Goal: Task Accomplishment & Management: Manage account settings

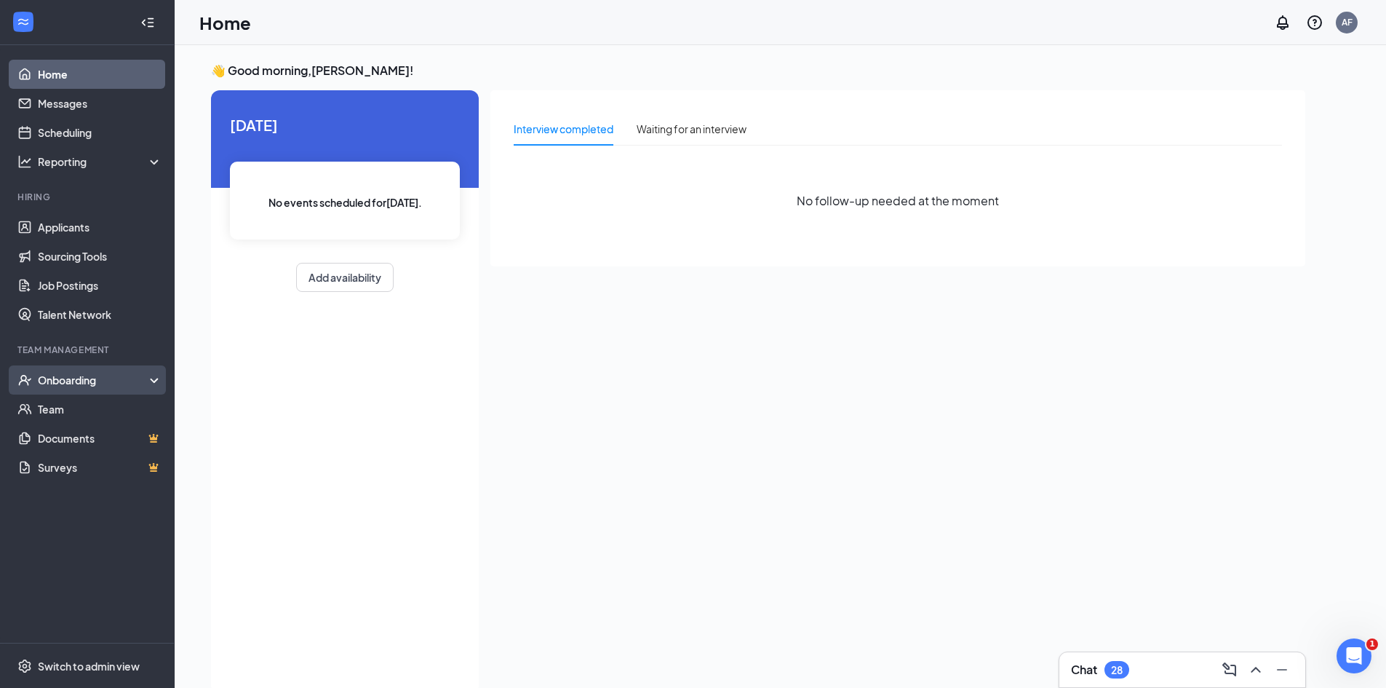
click at [149, 373] on div "Onboarding" at bounding box center [94, 380] width 112 height 15
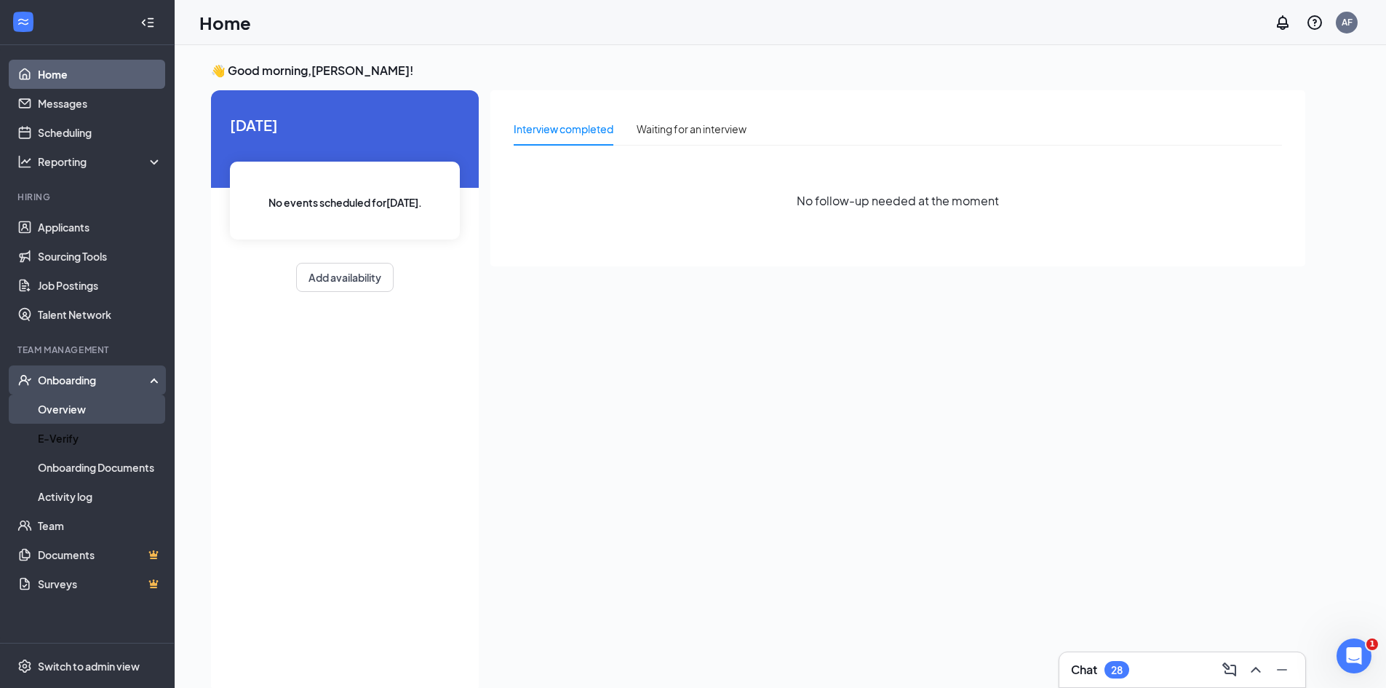
click at [135, 420] on link "Overview" at bounding box center [100, 408] width 124 height 29
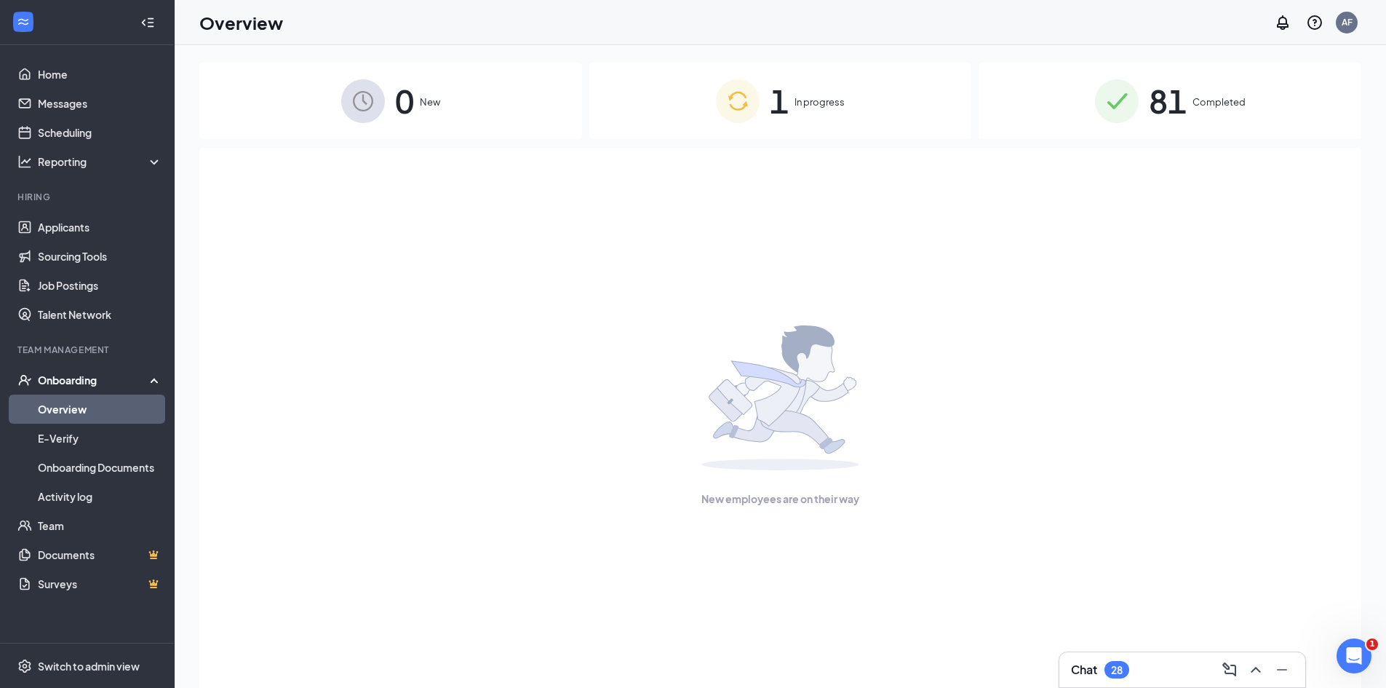
click at [794, 100] on div "1 In progress" at bounding box center [780, 101] width 383 height 76
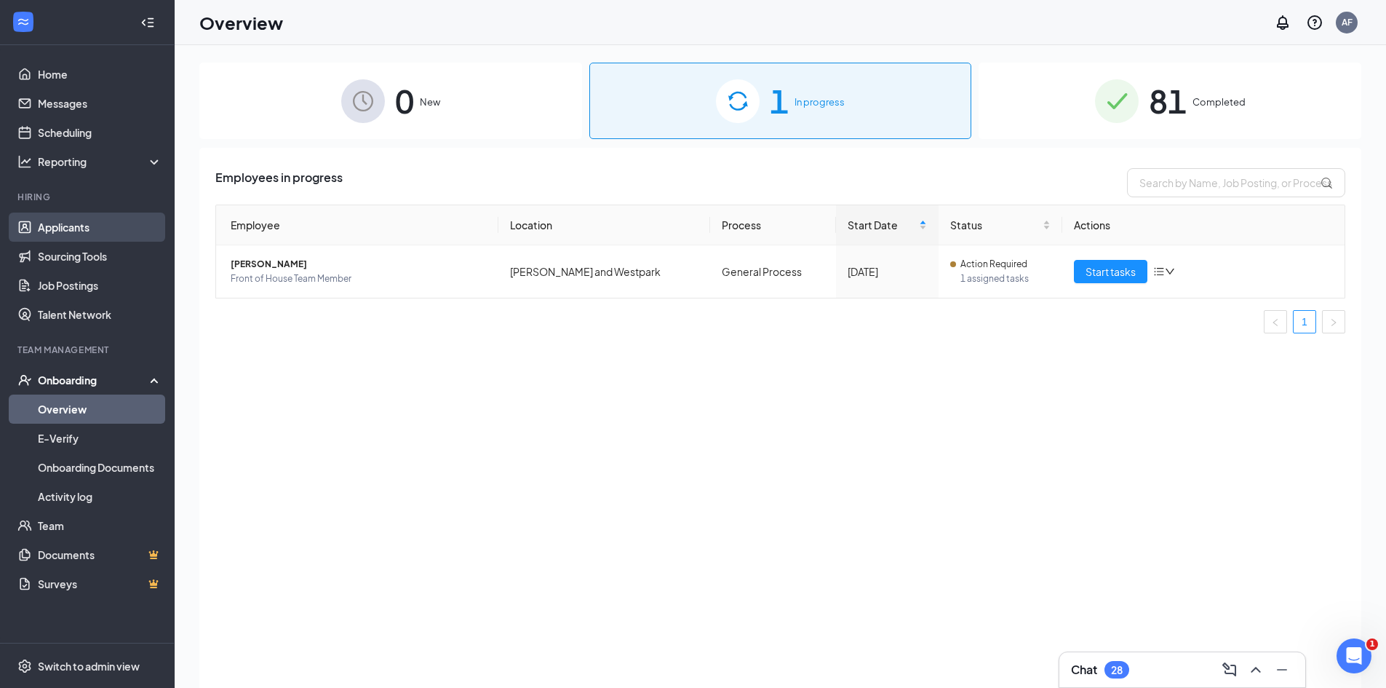
click at [116, 223] on link "Applicants" at bounding box center [100, 226] width 124 height 29
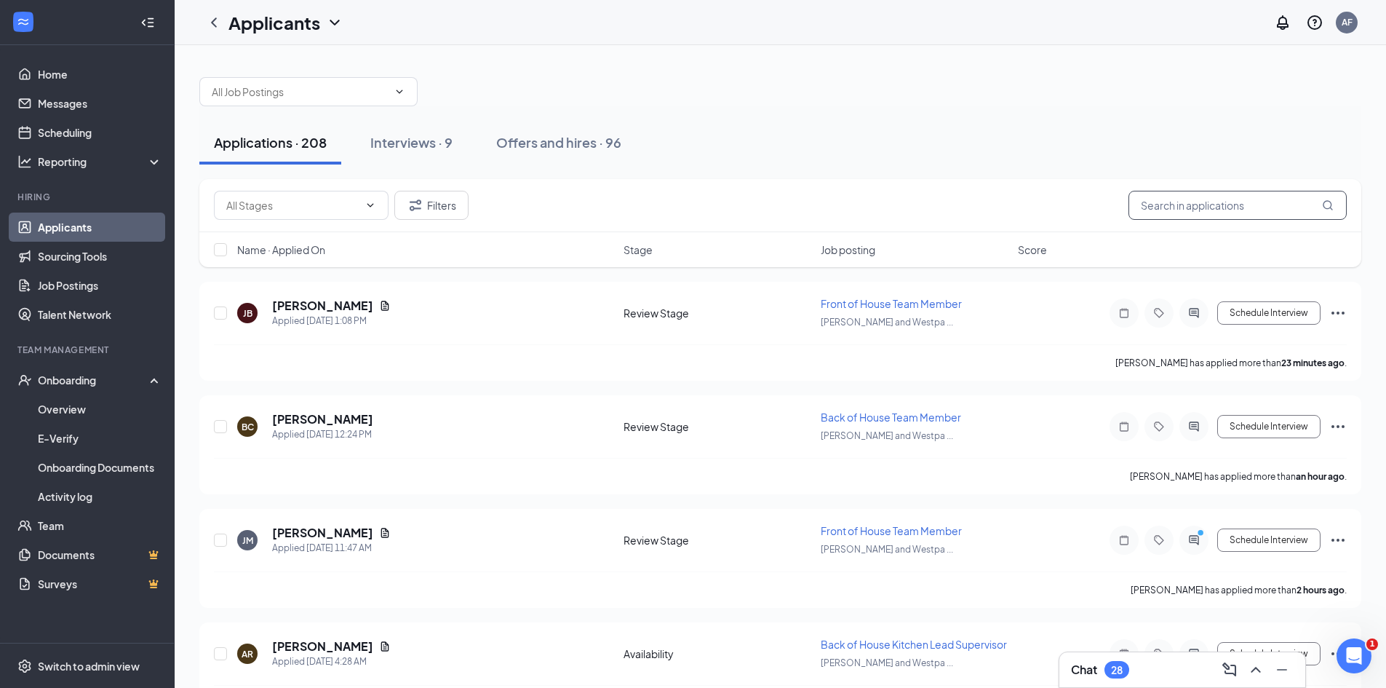
click at [1189, 199] on input "text" at bounding box center [1238, 205] width 218 height 29
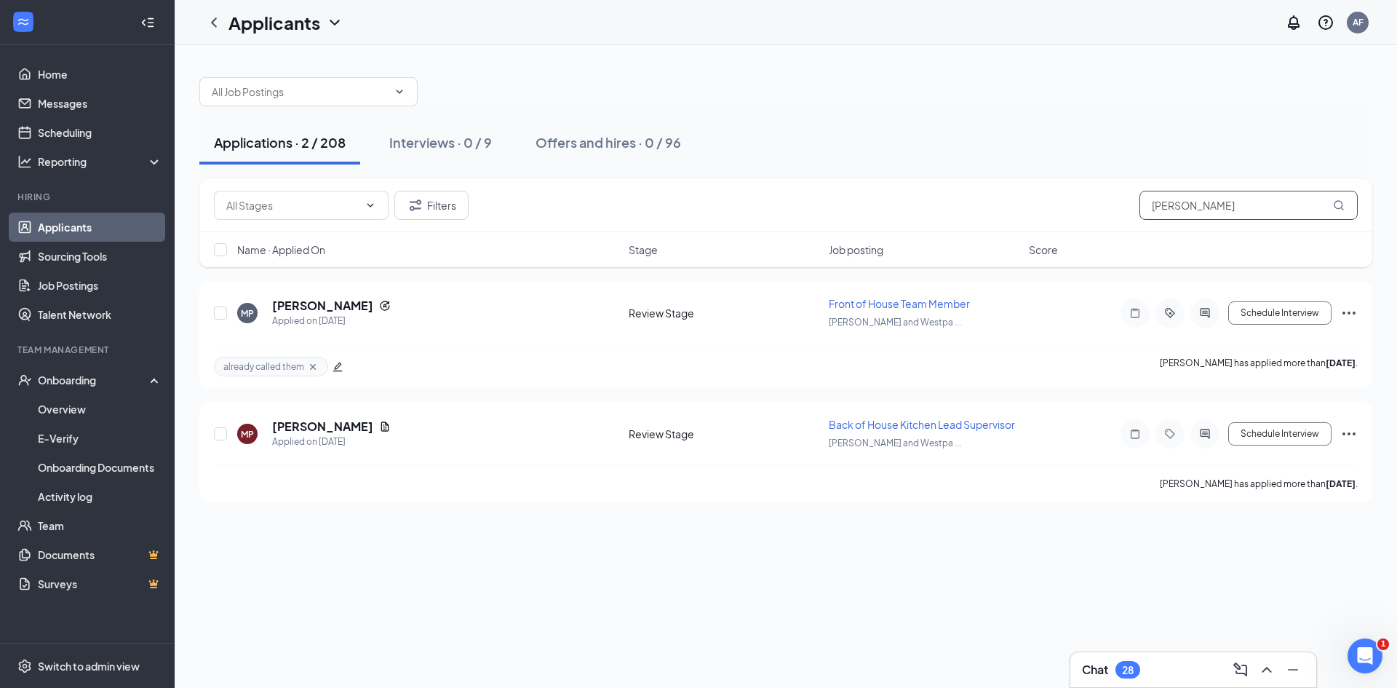
type input "[PERSON_NAME]"
click at [1299, 309] on button "Schedule Interview" at bounding box center [1279, 312] width 103 height 23
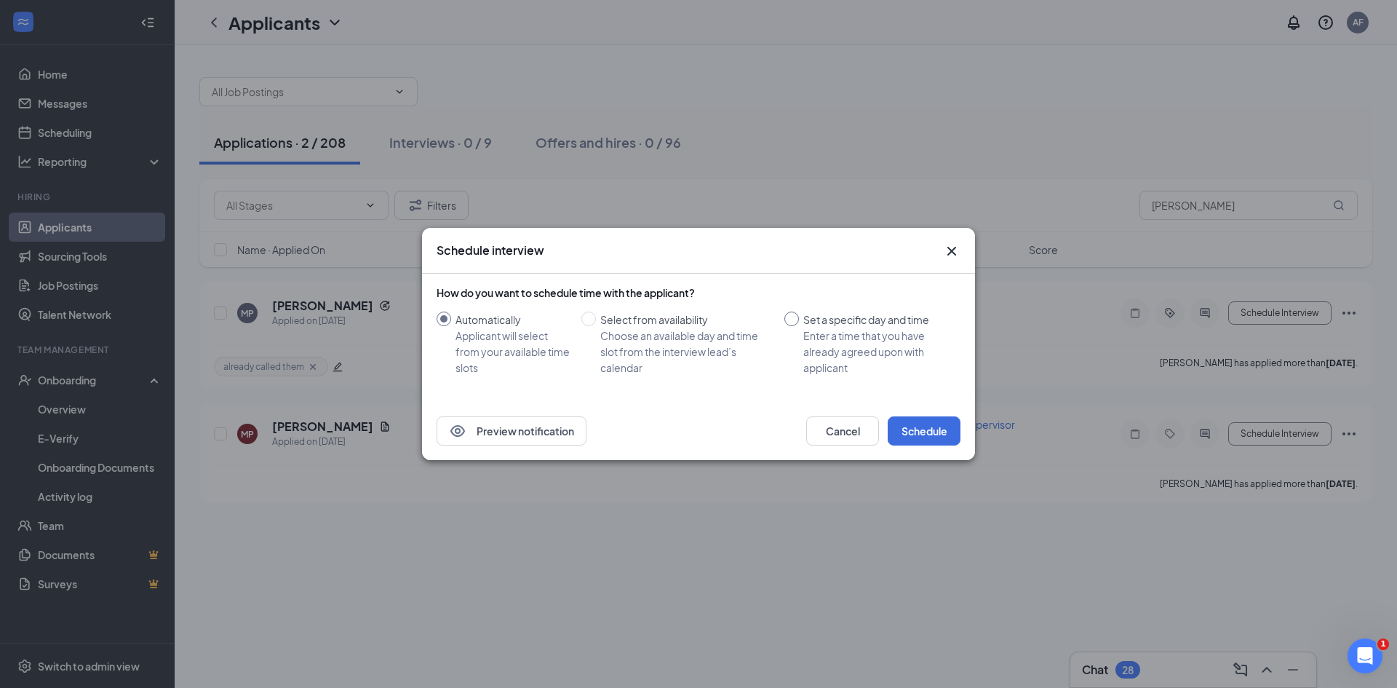
click at [861, 350] on div "Enter a time that you have already agreed upon with applicant" at bounding box center [876, 351] width 146 height 48
click at [799, 326] on input "Set a specific day and time Enter a time that you have already agreed upon with…" at bounding box center [791, 318] width 15 height 15
radio input "true"
radio input "false"
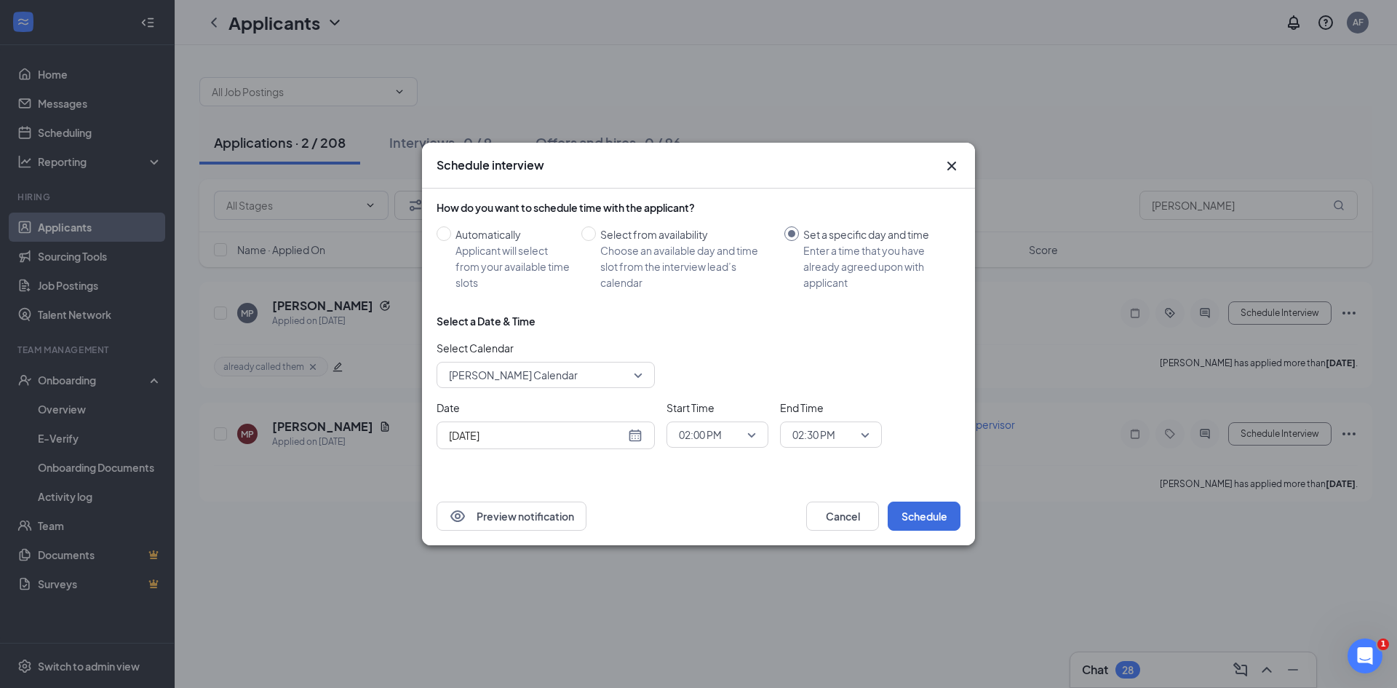
click at [621, 437] on input "[DATE]" at bounding box center [537, 435] width 176 height 16
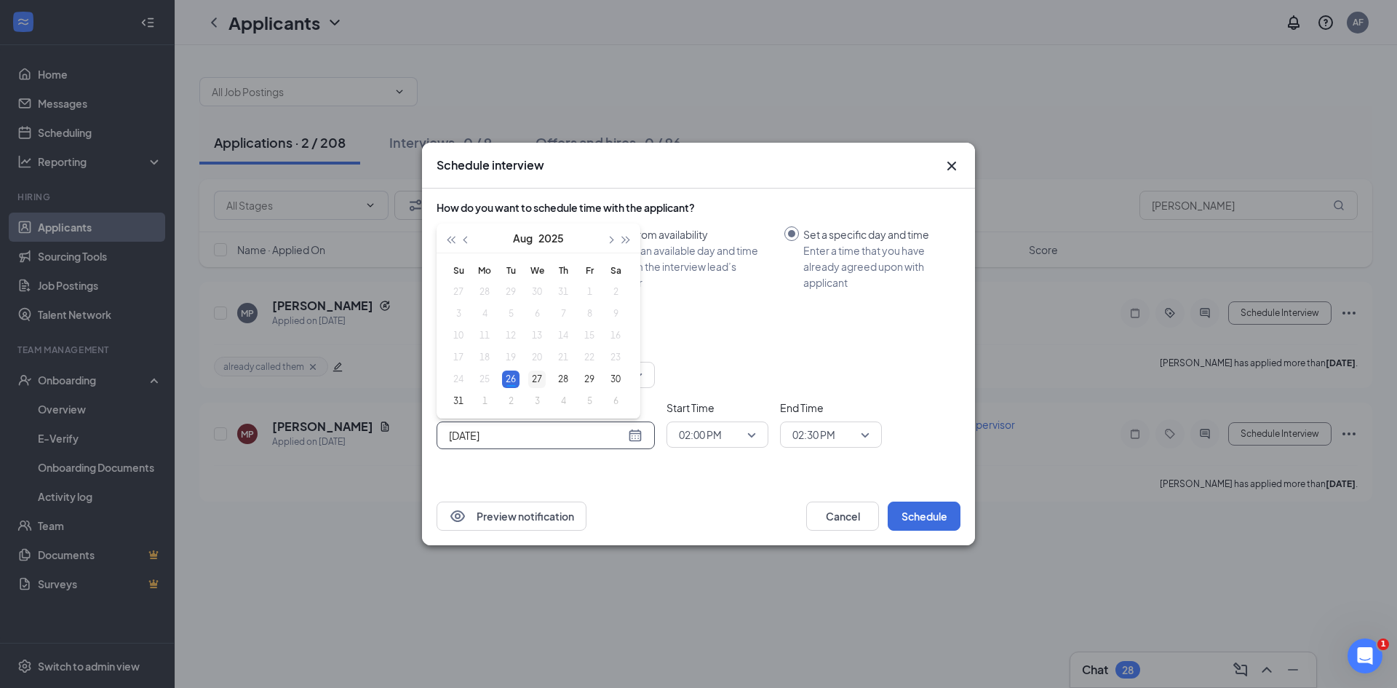
type input "[DATE]"
click at [536, 373] on div "27" at bounding box center [536, 378] width 17 height 17
click at [693, 435] on span "02:00 PM" at bounding box center [700, 434] width 43 height 22
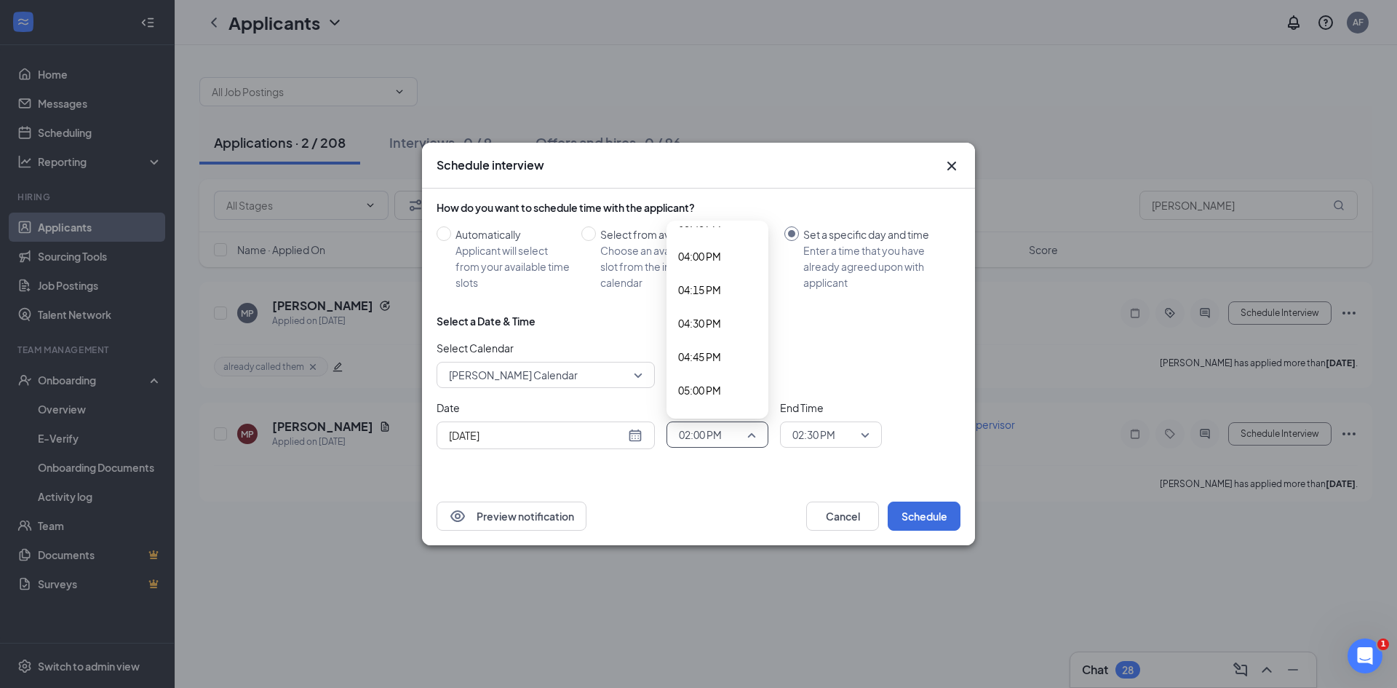
scroll to position [2160, 0]
click at [712, 298] on span "04:30 PM" at bounding box center [699, 294] width 43 height 16
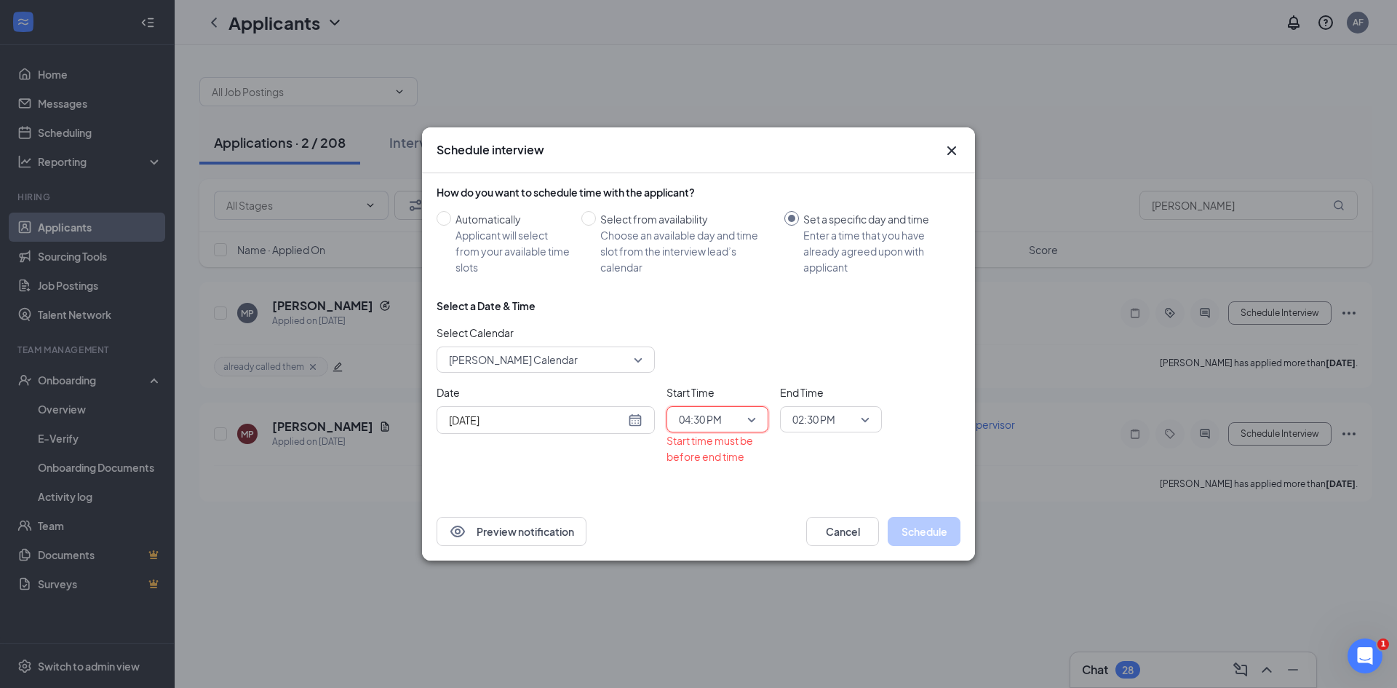
click at [799, 412] on span "02:30 PM" at bounding box center [813, 419] width 43 height 22
click at [826, 383] on span "04:45 PM" at bounding box center [813, 391] width 43 height 16
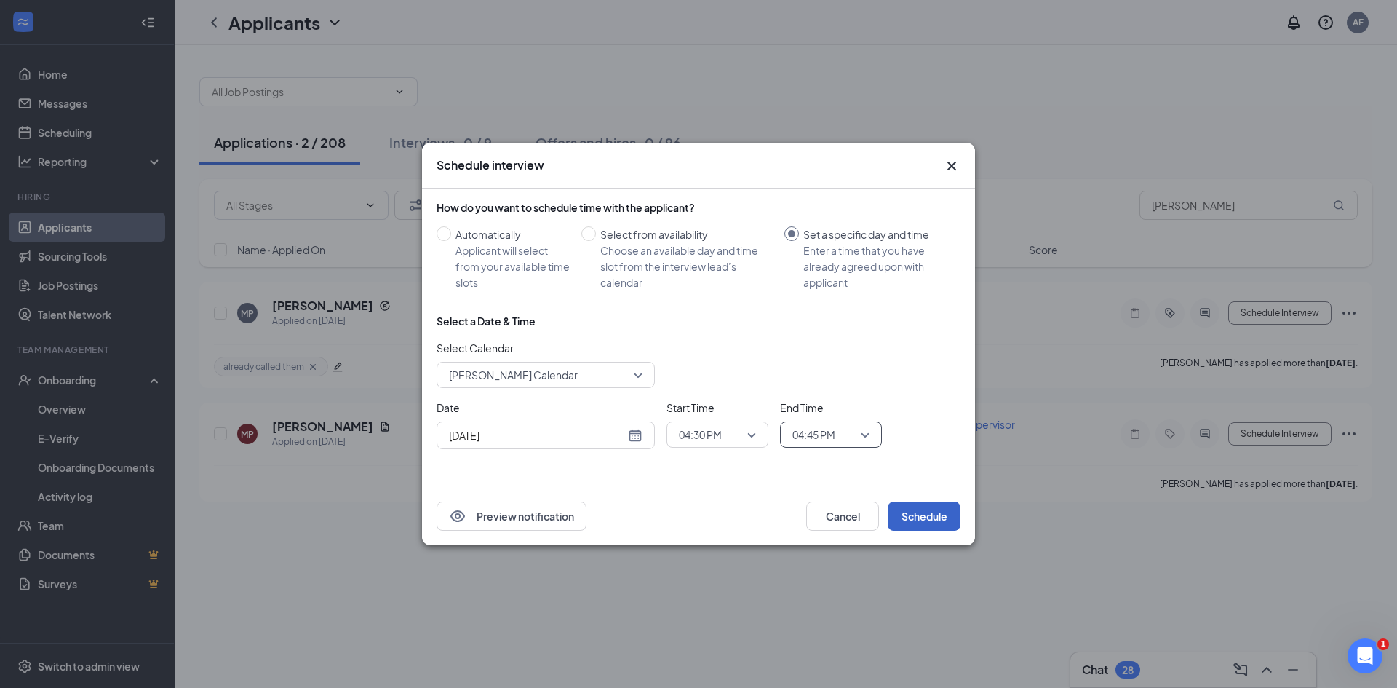
click at [939, 507] on button "Schedule" at bounding box center [924, 515] width 73 height 29
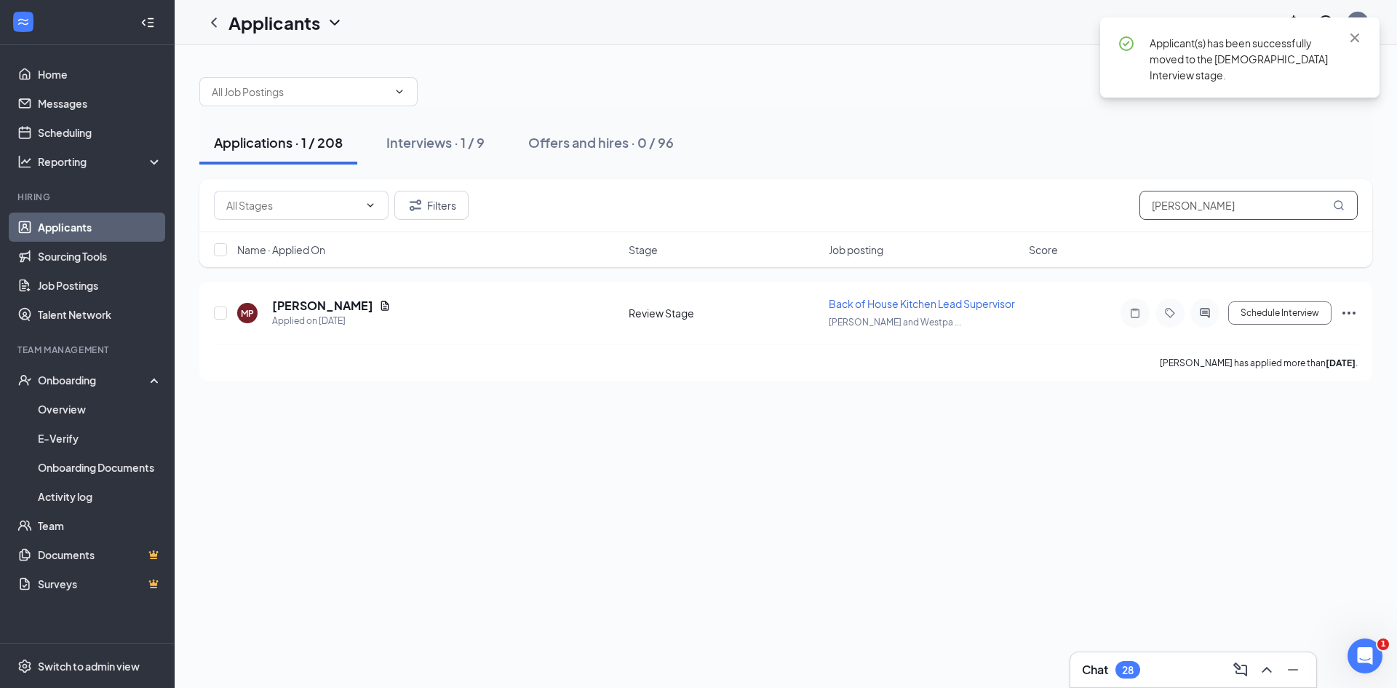
drag, startPoint x: 1215, startPoint y: 207, endPoint x: 829, endPoint y: 213, distance: 386.4
click at [829, 213] on div "Filters [PERSON_NAME]" at bounding box center [786, 205] width 1144 height 29
type input "khal"
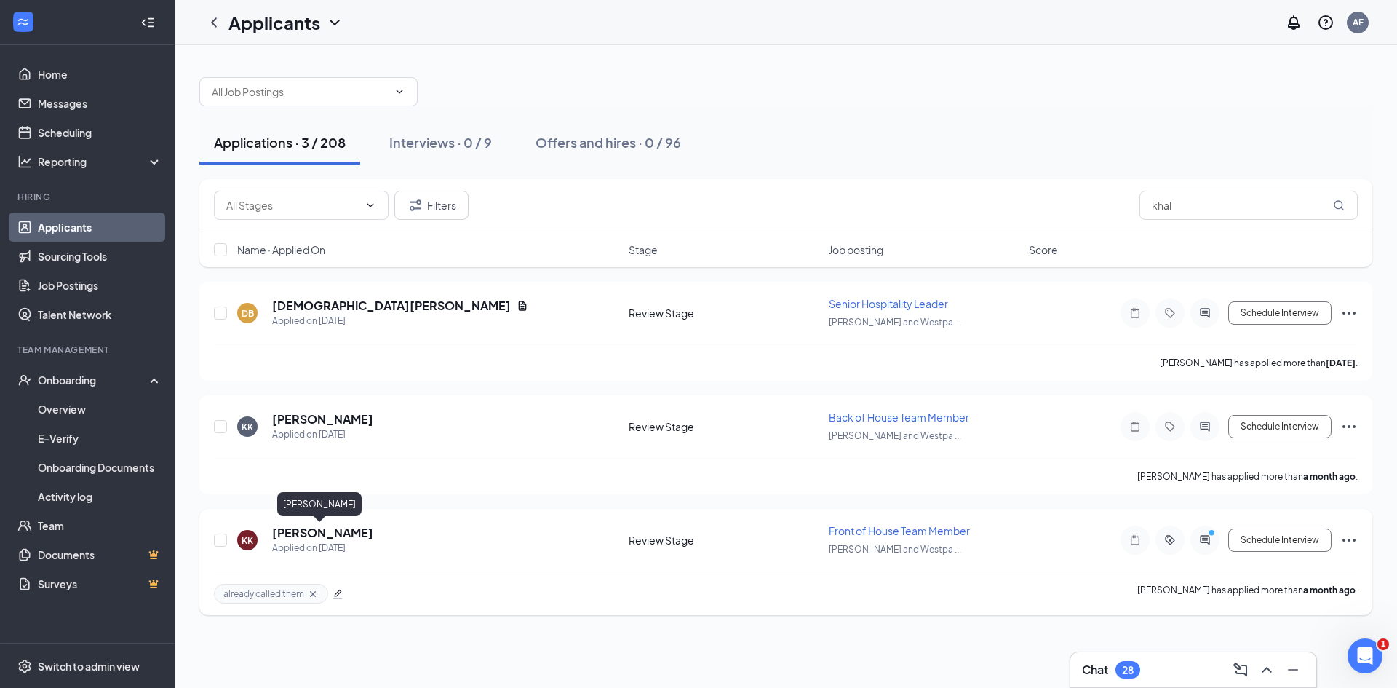
click at [319, 529] on h5 "[PERSON_NAME]" at bounding box center [322, 533] width 101 height 16
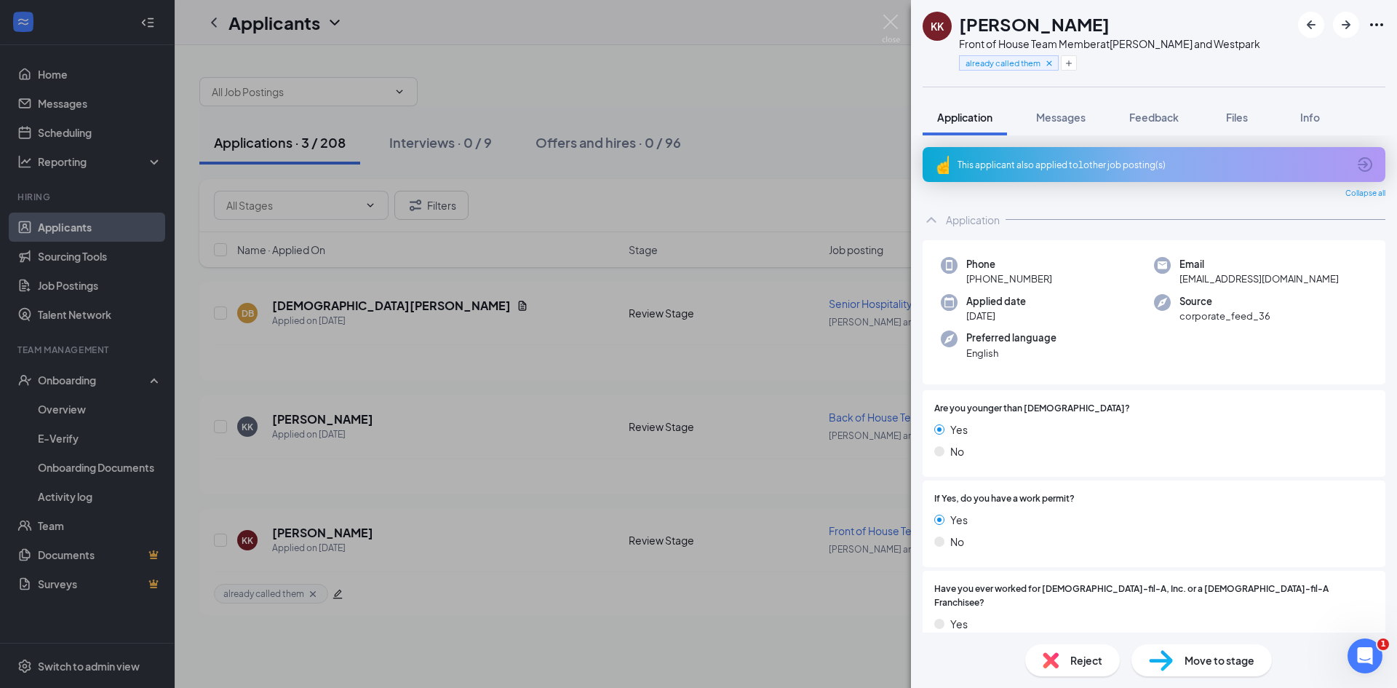
click at [1158, 643] on div "Reject Move to stage" at bounding box center [1154, 659] width 486 height 55
click at [1177, 669] on div "Move to stage" at bounding box center [1201, 660] width 140 height 32
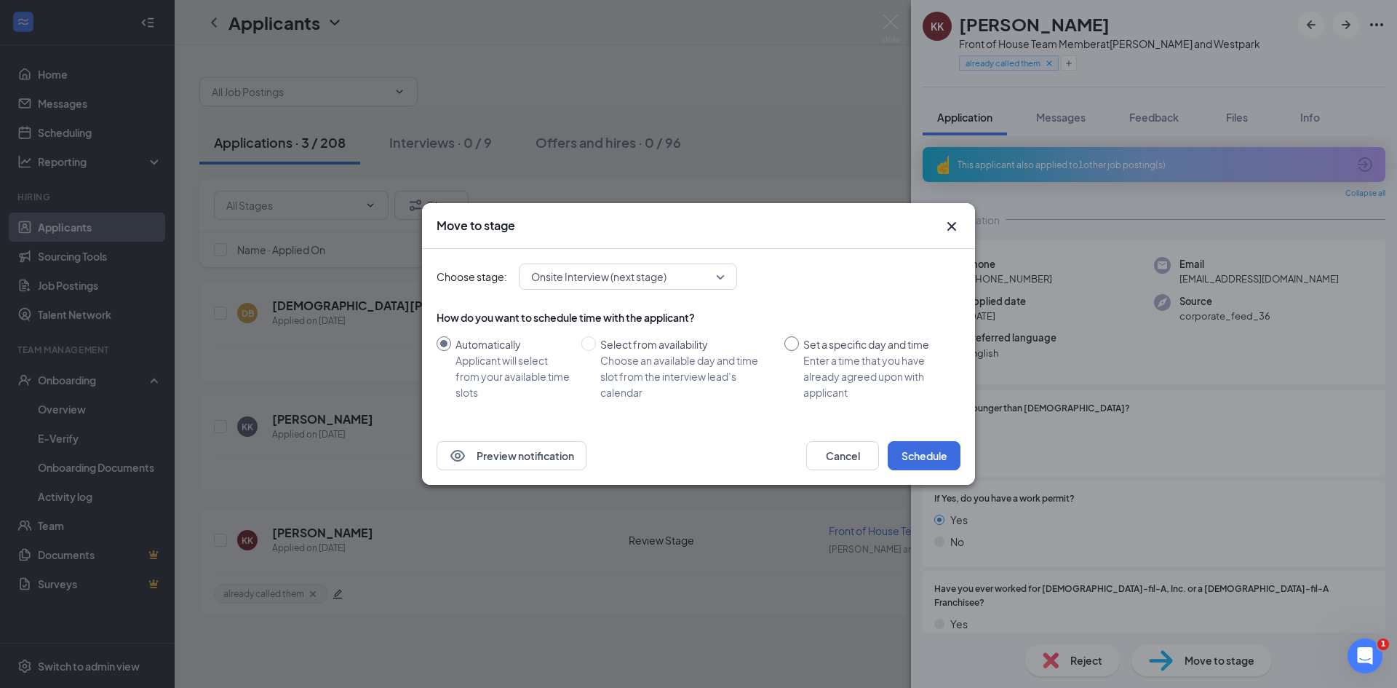
click at [835, 353] on div "Enter a time that you have already agreed upon with applicant" at bounding box center [876, 376] width 146 height 48
click at [799, 351] on input "Set a specific day and time Enter a time that you have already agreed upon with…" at bounding box center [791, 343] width 15 height 15
radio input "true"
radio input "false"
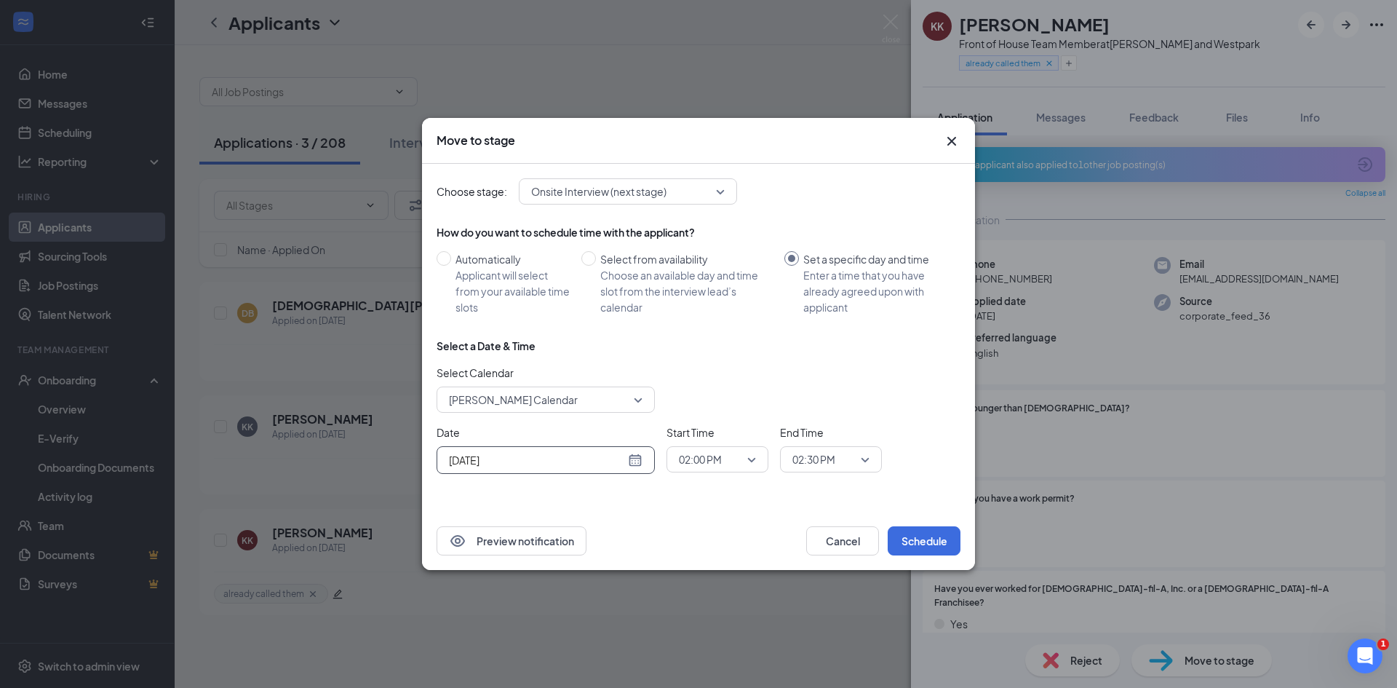
click at [632, 461] on div "[DATE]" at bounding box center [546, 460] width 194 height 16
type input "[DATE]"
click at [531, 400] on div "27" at bounding box center [536, 403] width 17 height 17
click at [725, 458] on span "02:00 PM" at bounding box center [711, 459] width 64 height 22
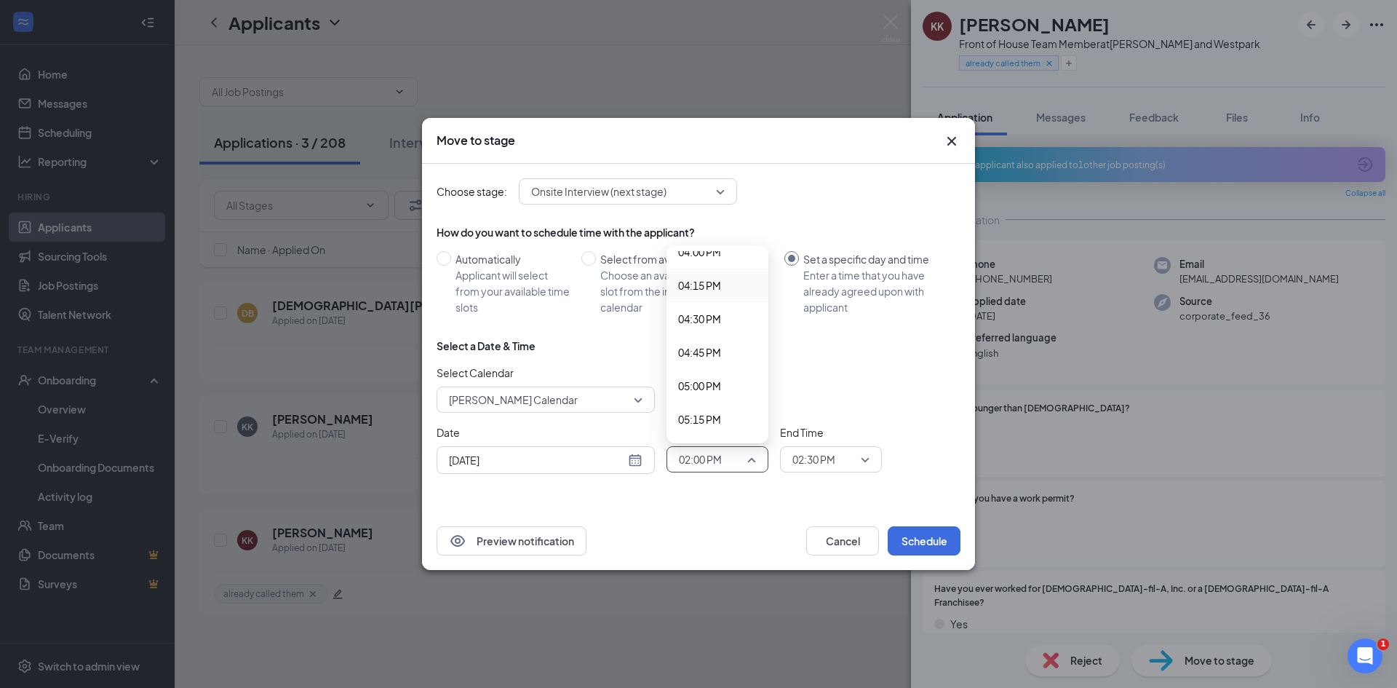
click at [723, 282] on span "04:15 PM" at bounding box center [717, 285] width 79 height 16
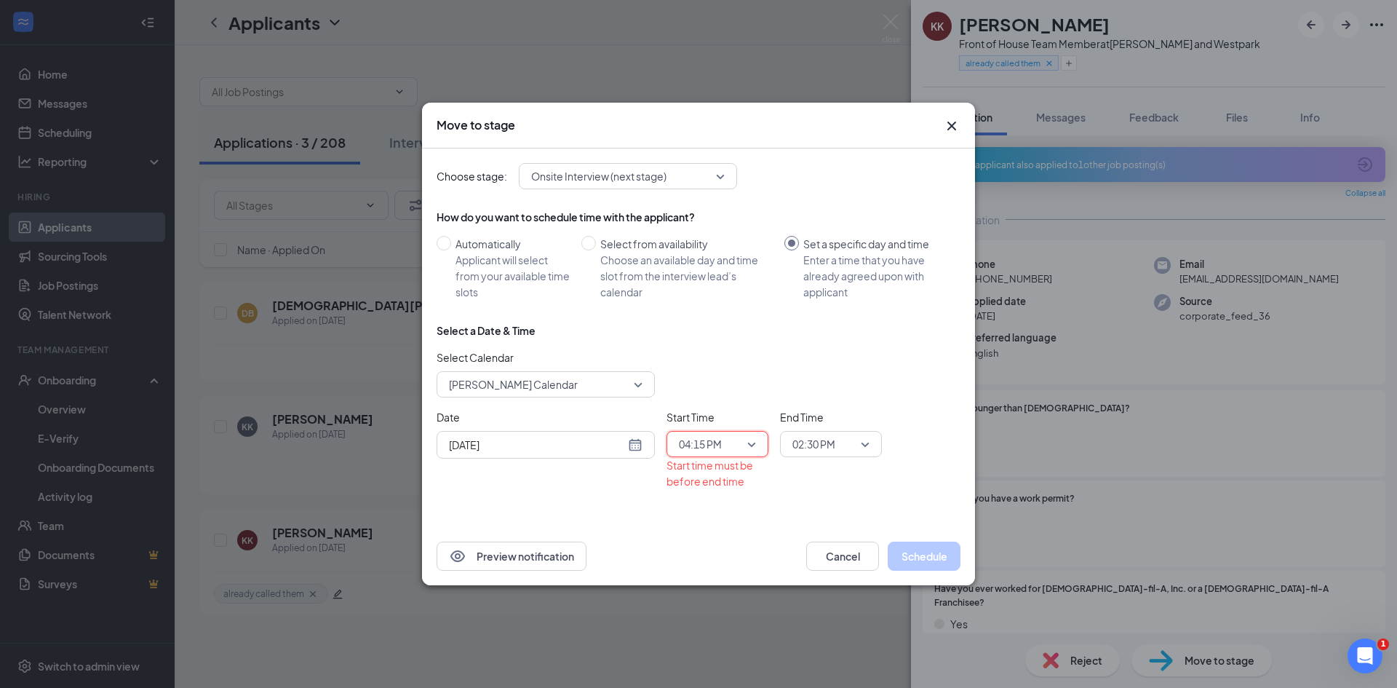
click at [812, 409] on span "End Time" at bounding box center [831, 417] width 102 height 16
click at [816, 434] on span "02:30 PM" at bounding box center [813, 444] width 43 height 22
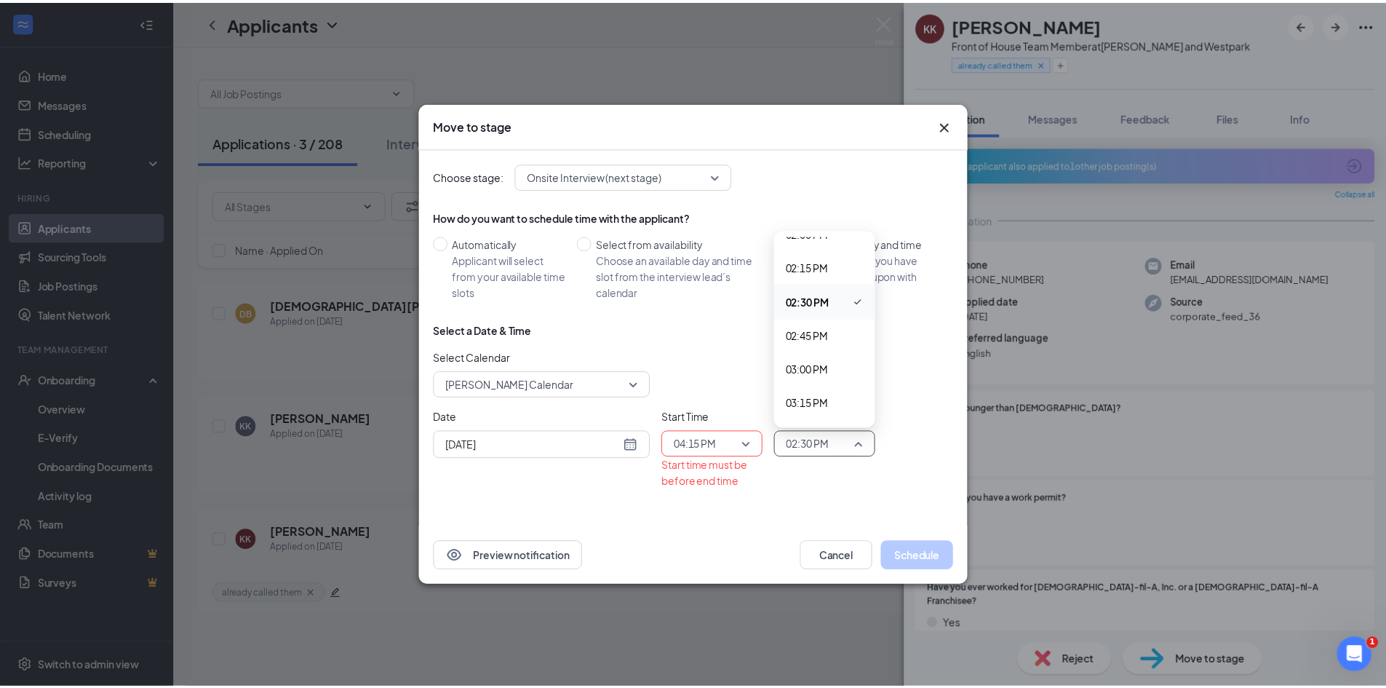
scroll to position [2081, 0]
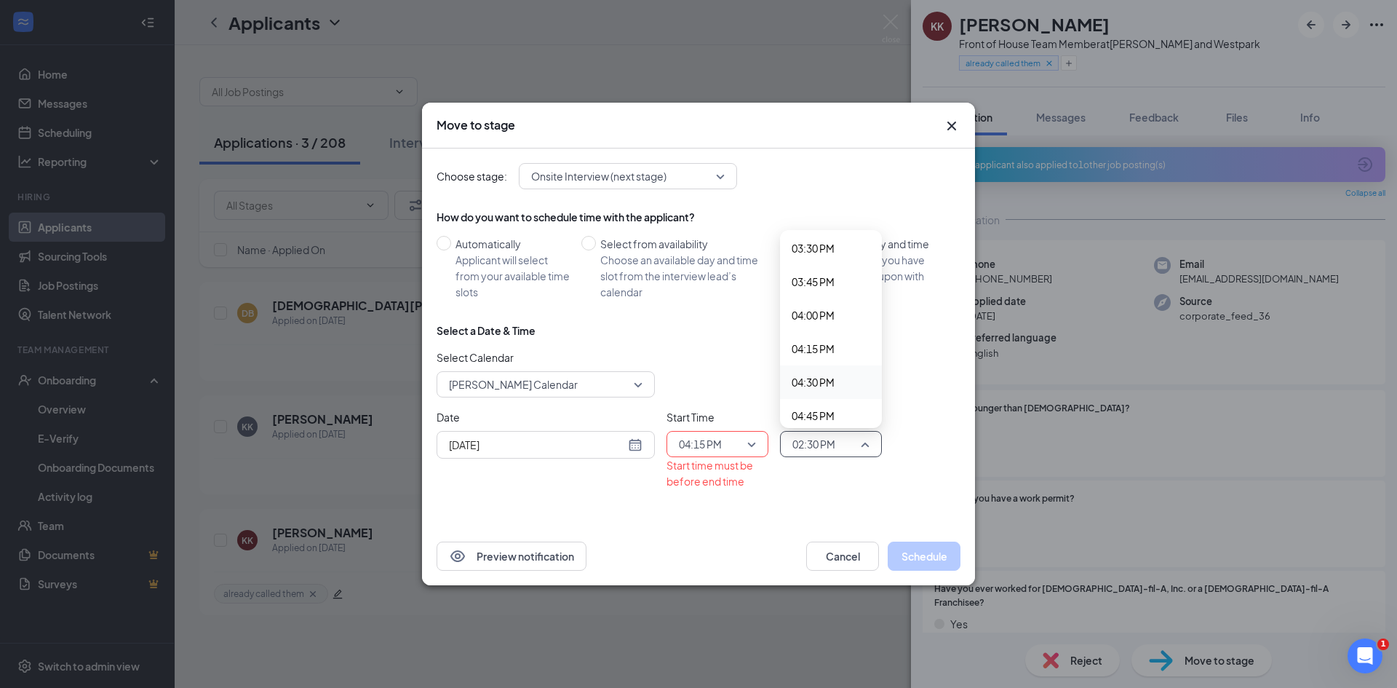
click at [816, 381] on span "04:30 PM" at bounding box center [813, 382] width 43 height 16
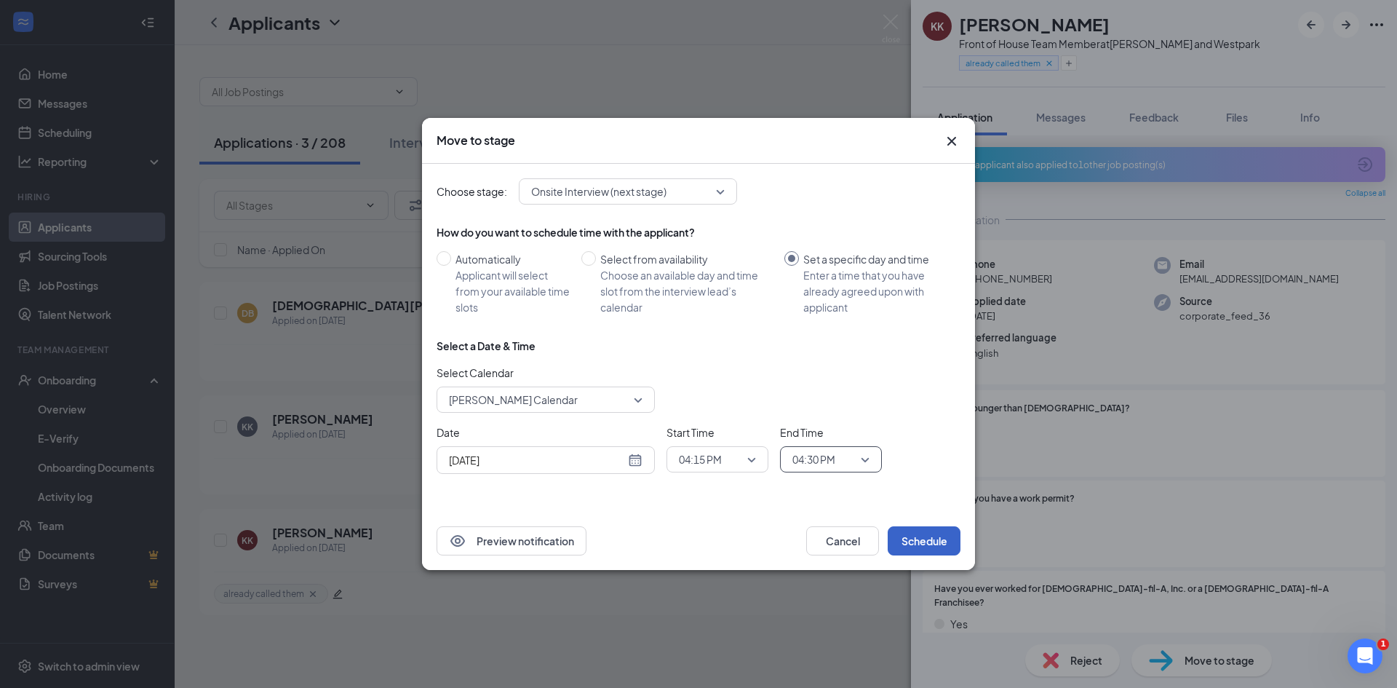
click at [914, 538] on button "Schedule" at bounding box center [924, 540] width 73 height 29
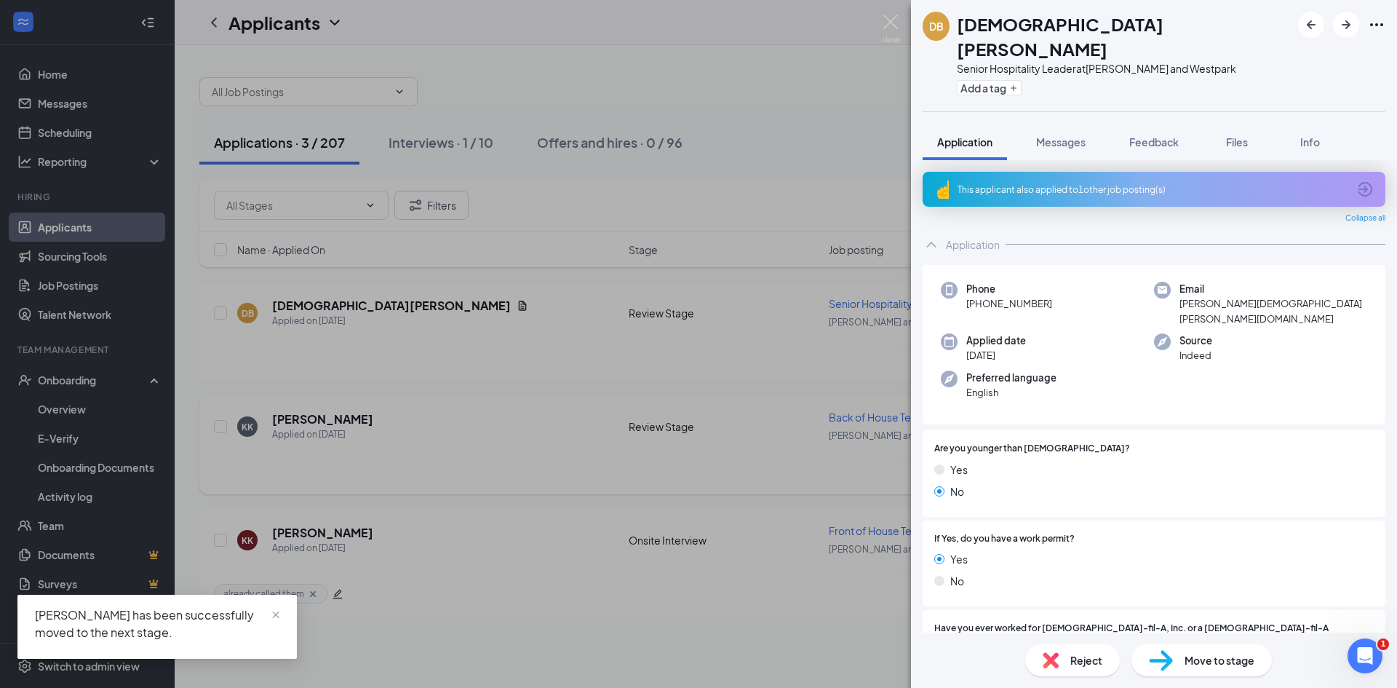
click at [773, 443] on div "DB [PERSON_NAME] Senior Hospitality Leader at [PERSON_NAME] and Westpark Add a …" at bounding box center [698, 344] width 1397 height 688
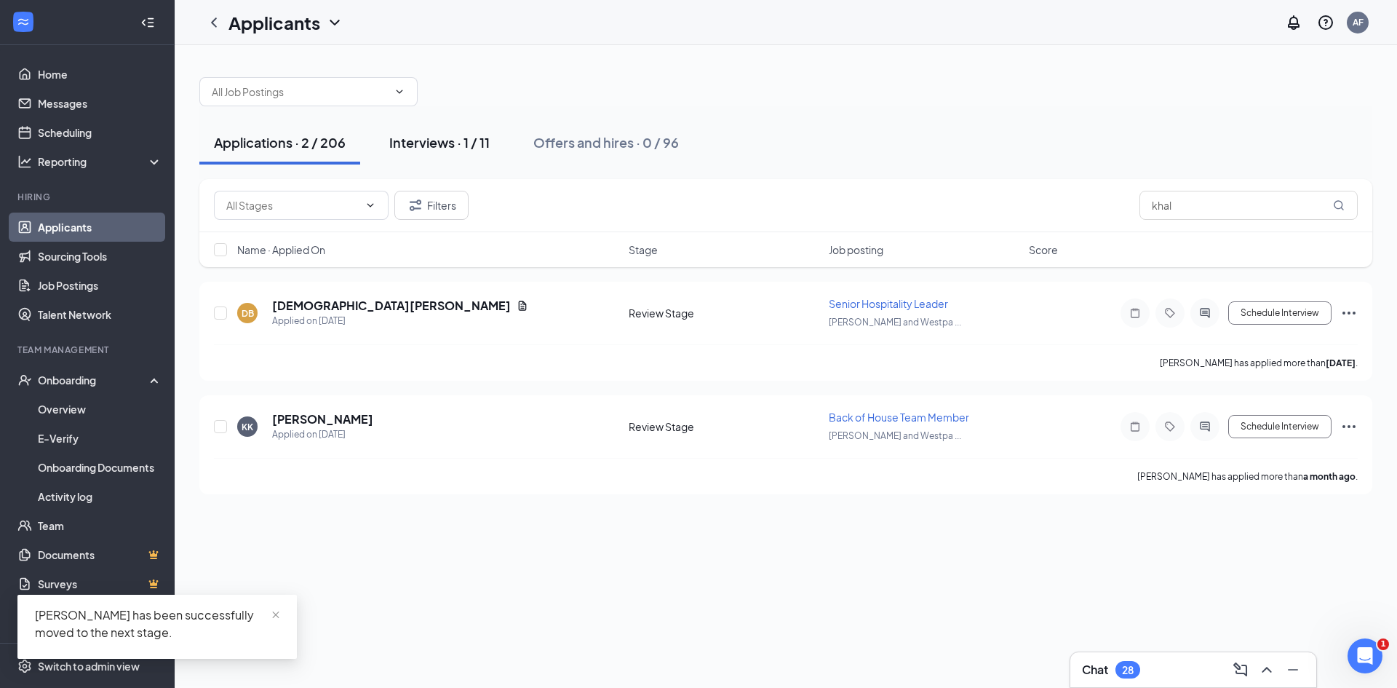
click at [479, 141] on div "Interviews · 1 / 11" at bounding box center [439, 142] width 100 height 18
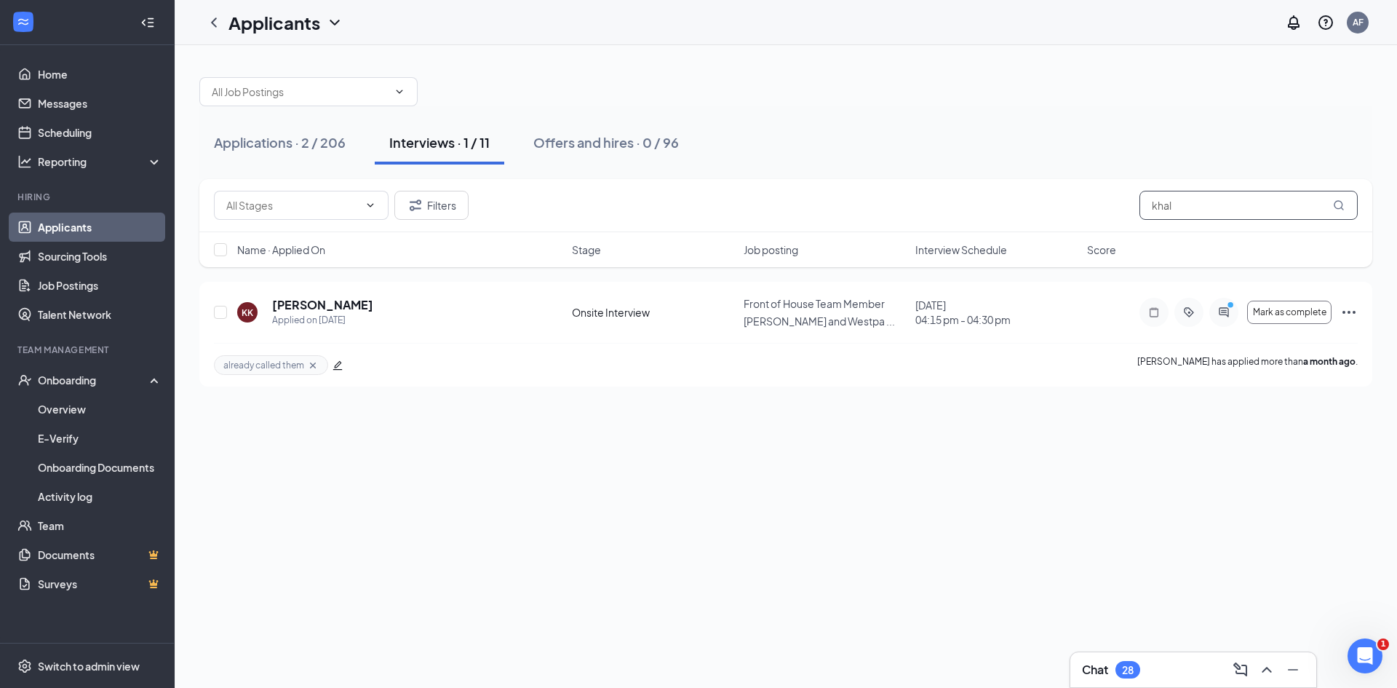
drag, startPoint x: 1182, startPoint y: 204, endPoint x: 1002, endPoint y: 199, distance: 179.8
click at [1002, 199] on div "Filters khal" at bounding box center [786, 205] width 1144 height 29
click at [1041, 154] on div "Applications · 2 / 206 Interviews · 1 / 11 Offers and hires · 0 / 96" at bounding box center [785, 143] width 1173 height 44
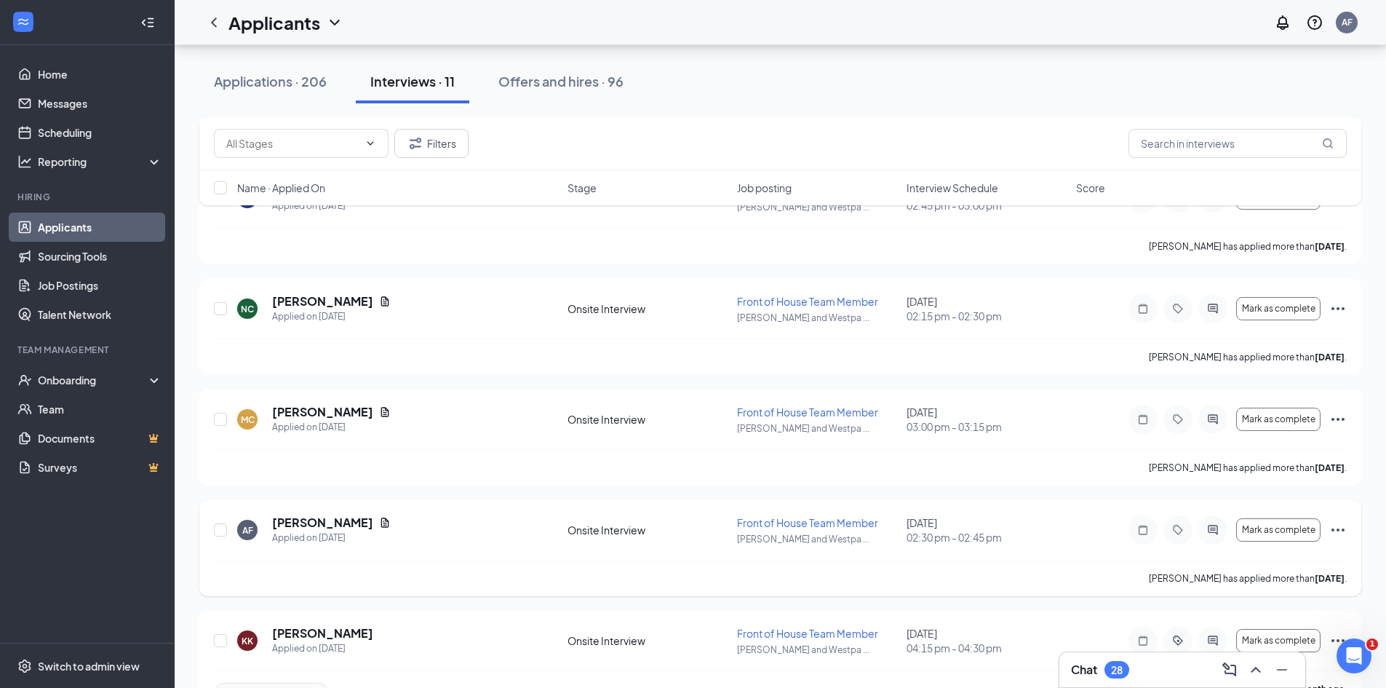
scroll to position [728, 0]
